Goal: Navigation & Orientation: Find specific page/section

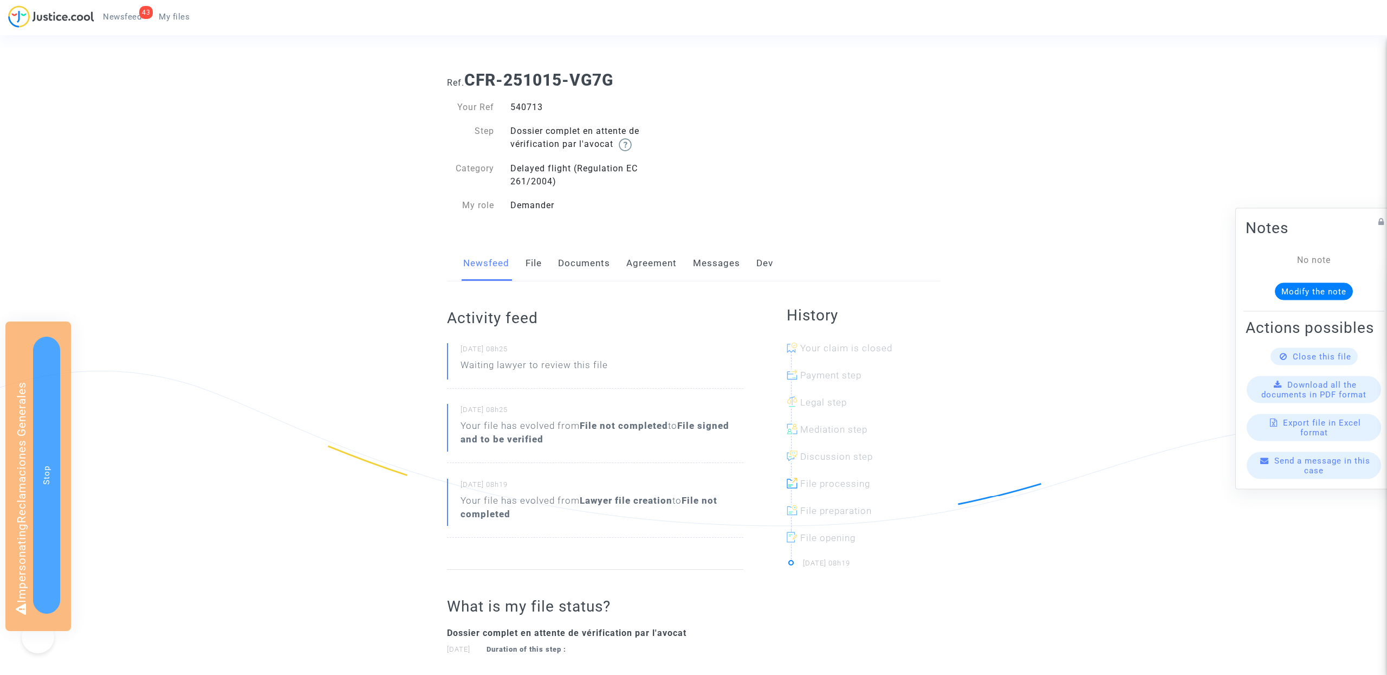
click at [182, 15] on span "My files" at bounding box center [174, 17] width 31 height 10
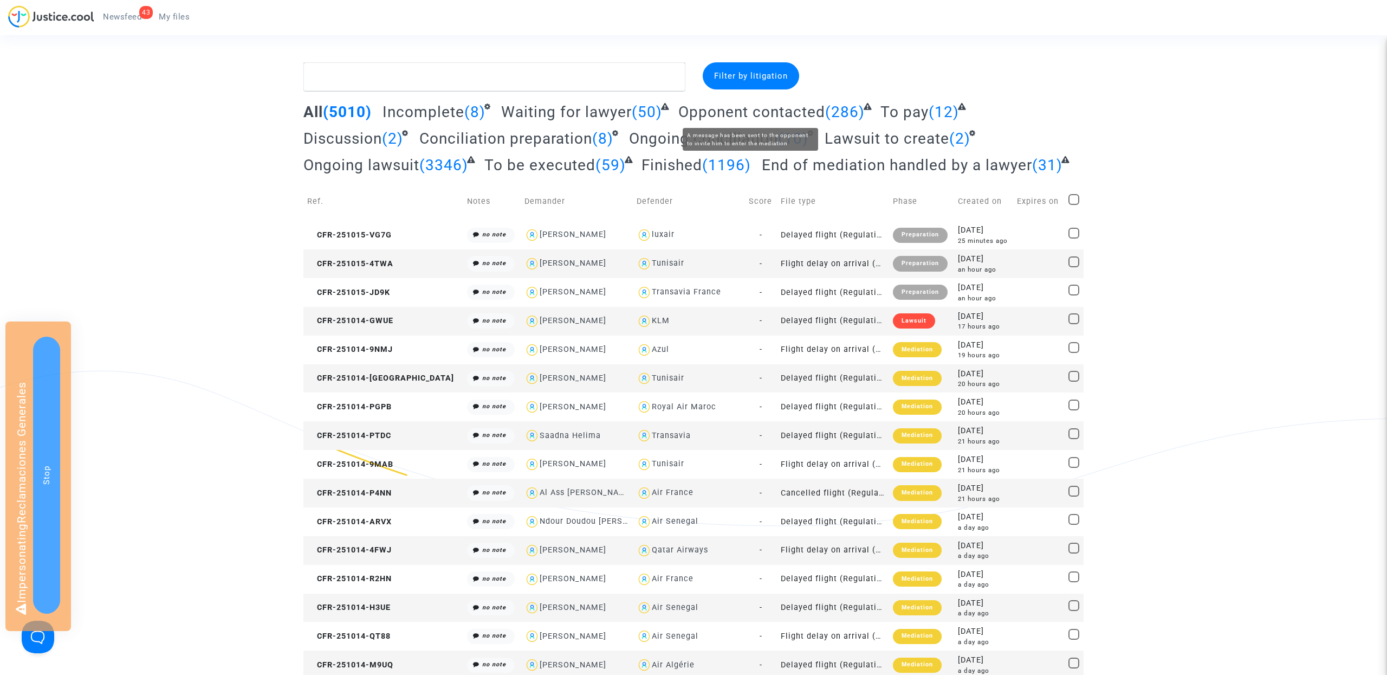
click at [696, 112] on span "Opponent contacted" at bounding box center [751, 112] width 147 height 18
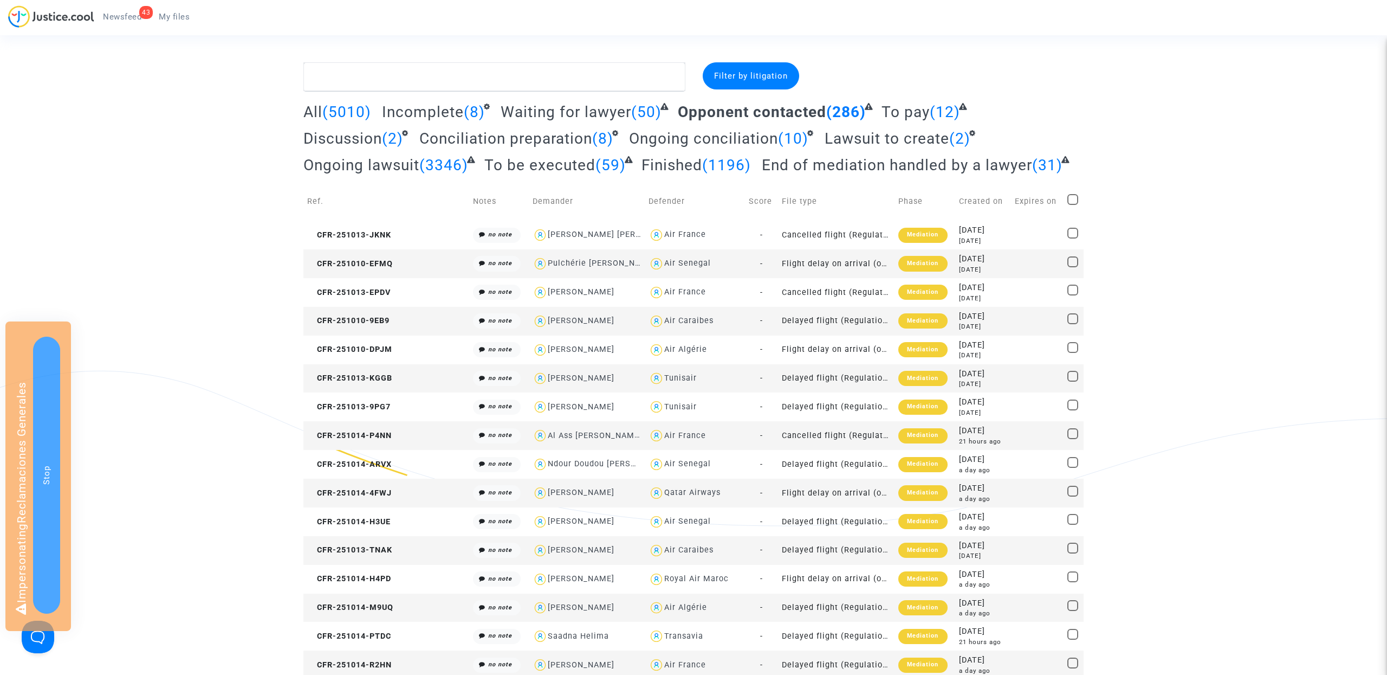
click at [307, 113] on span "All" at bounding box center [312, 112] width 19 height 18
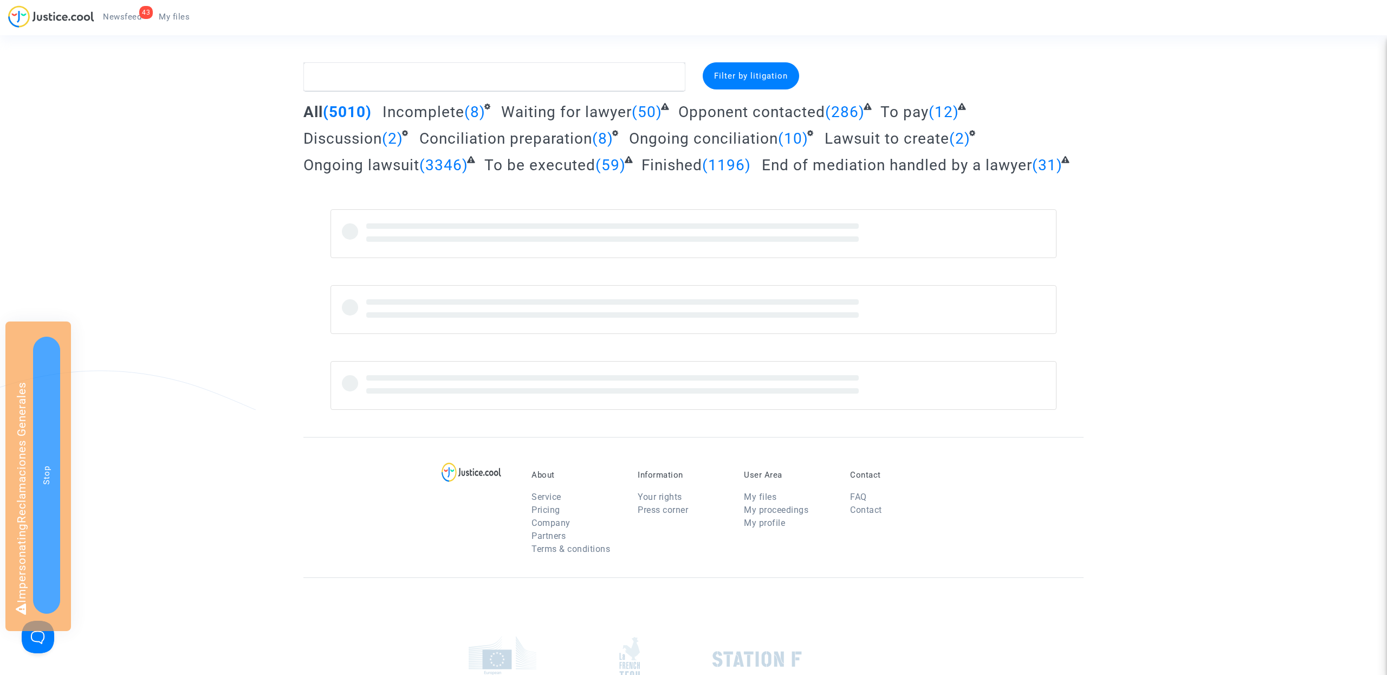
click at [309, 112] on span "All" at bounding box center [313, 112] width 20 height 18
